Goal: Information Seeking & Learning: Learn about a topic

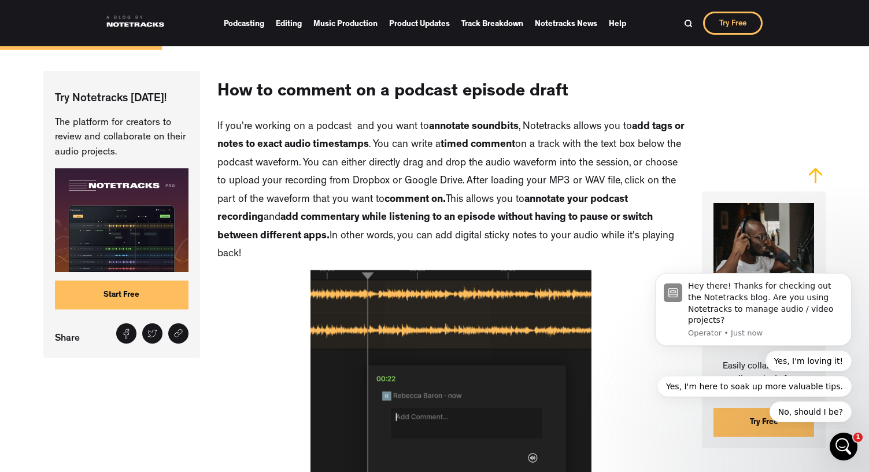
scroll to position [1164, 0]
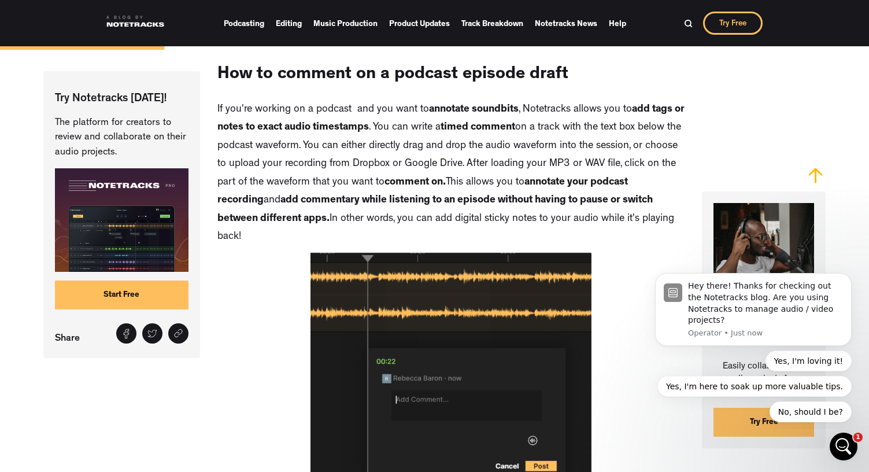
click at [253, 27] on link "Podcasting" at bounding box center [244, 23] width 40 height 17
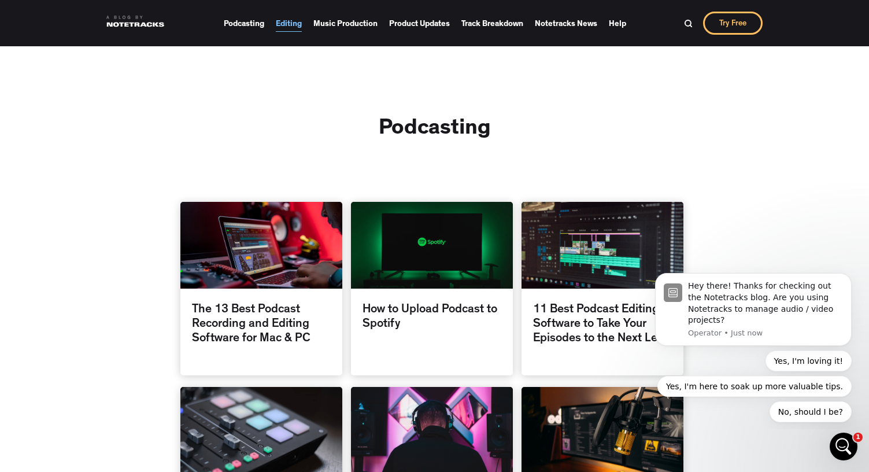
click at [292, 26] on link "Editing" at bounding box center [289, 23] width 26 height 17
